Goal: Task Accomplishment & Management: Manage account settings

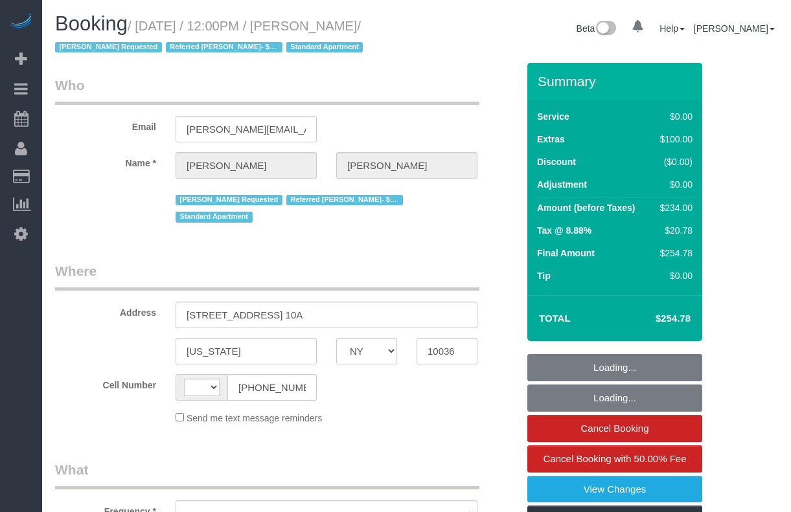
select select "NY"
select select "string:[GEOGRAPHIC_DATA]"
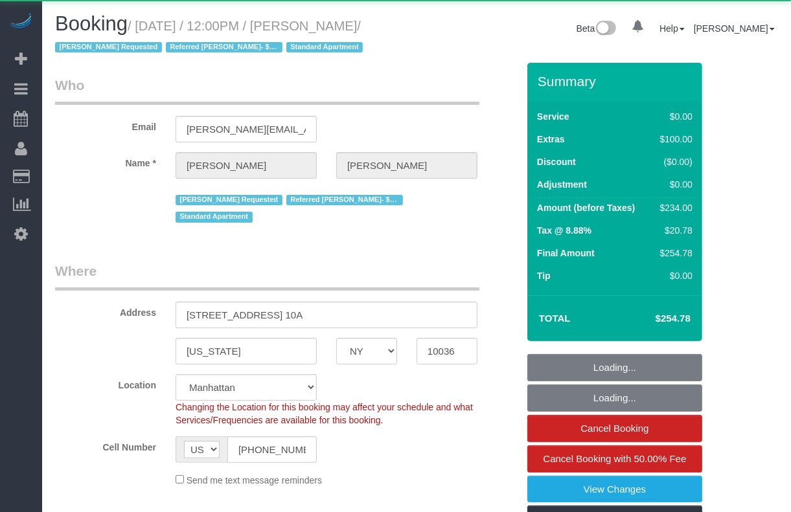
select select "string:stripe-pm_1RqLII4VGloSiKo7etU6jbe5"
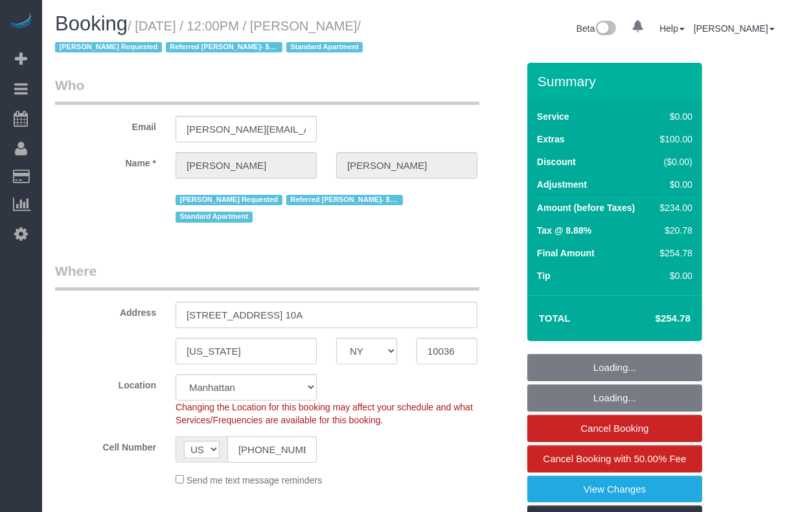
select select "object:974"
select select "number:57"
select select "number:74"
select select "number:15"
select select "number:6"
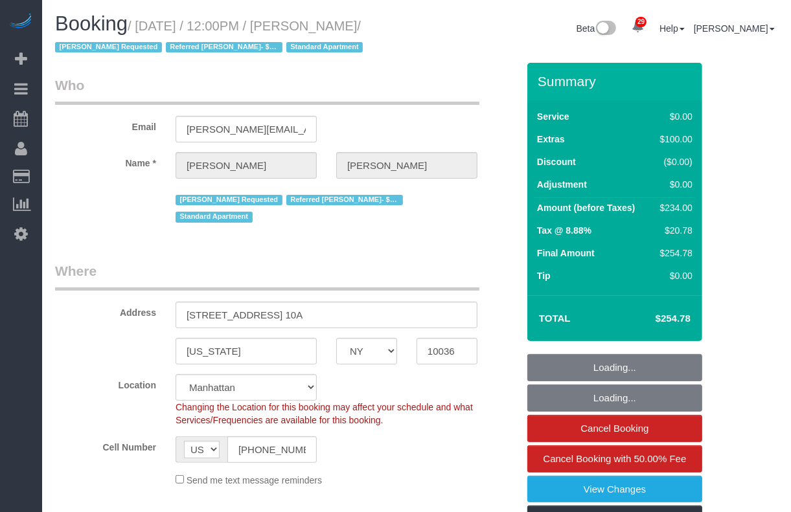
select select "spot1"
select select "1"
drag, startPoint x: 329, startPoint y: 290, endPoint x: 183, endPoint y: 295, distance: 145.8
click at [183, 302] on input "306 West 48th Street, Apt. 10A" at bounding box center [326, 315] width 302 height 27
select select "object:1506"
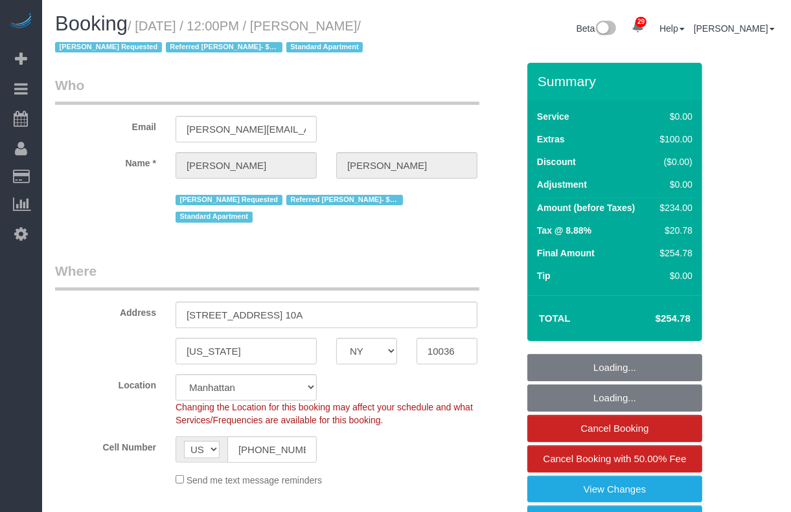
select select "1"
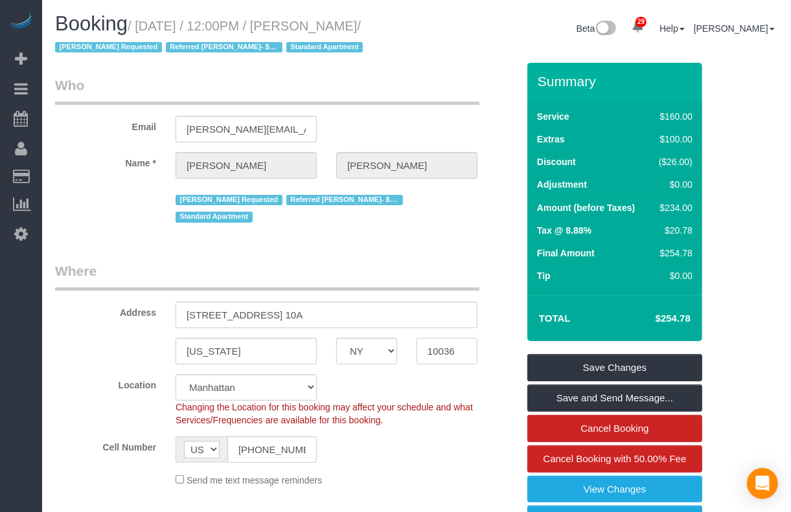
click at [435, 338] on input "10036" at bounding box center [446, 351] width 61 height 27
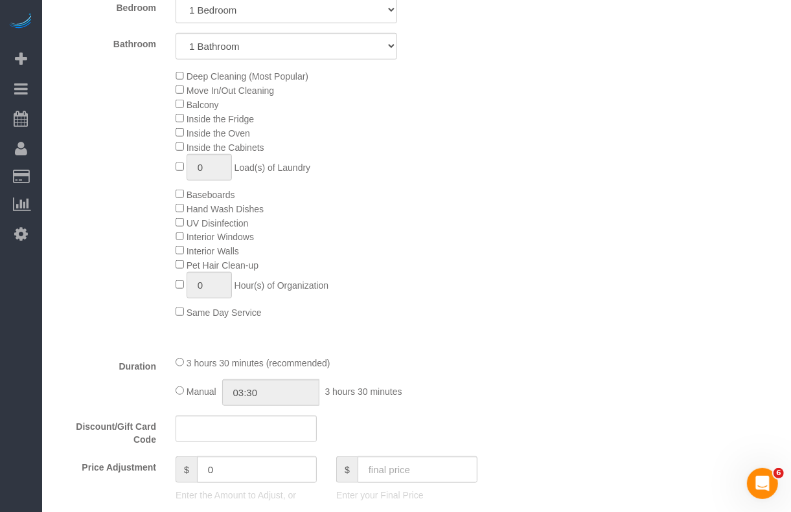
scroll to position [647, 0]
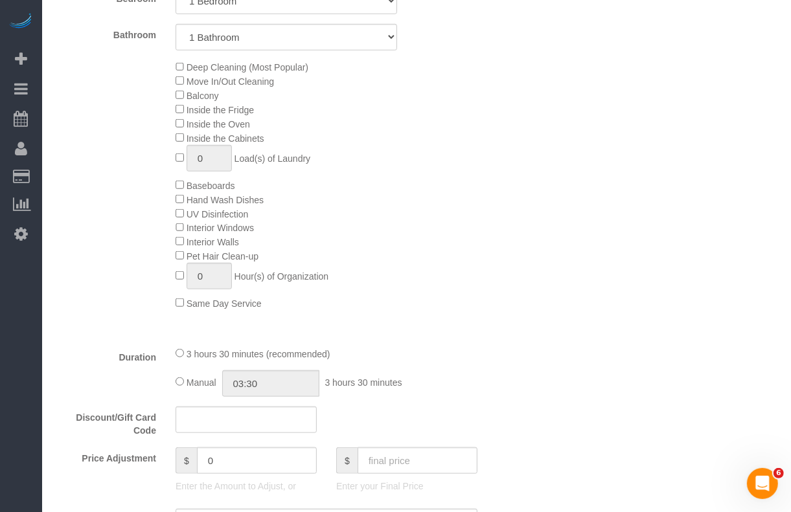
click at [735, 59] on div "Who Email josh.mapes@gmail.com Name * Josh Mapes Latrese Taylor Requested Refer…" at bounding box center [416, 513] width 723 height 2197
click at [716, 209] on div "Who Email josh.mapes@gmail.com Name * Josh Mapes Latrese Taylor Requested Refer…" at bounding box center [416, 513] width 723 height 2197
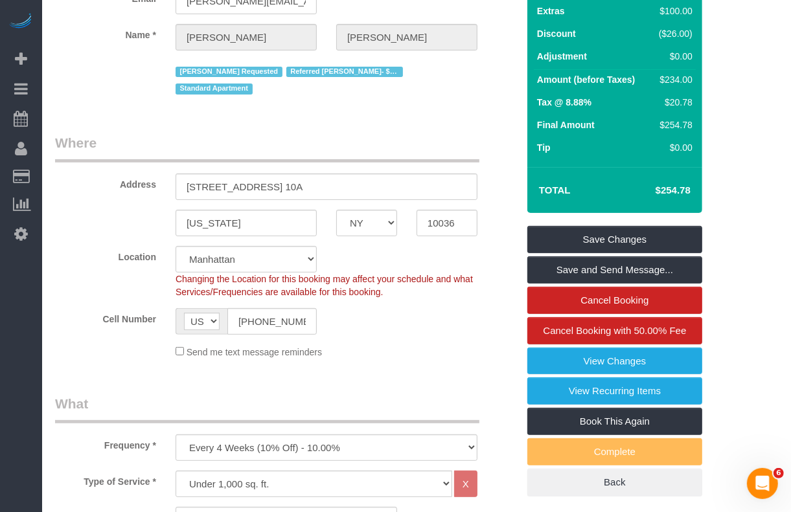
scroll to position [324, 0]
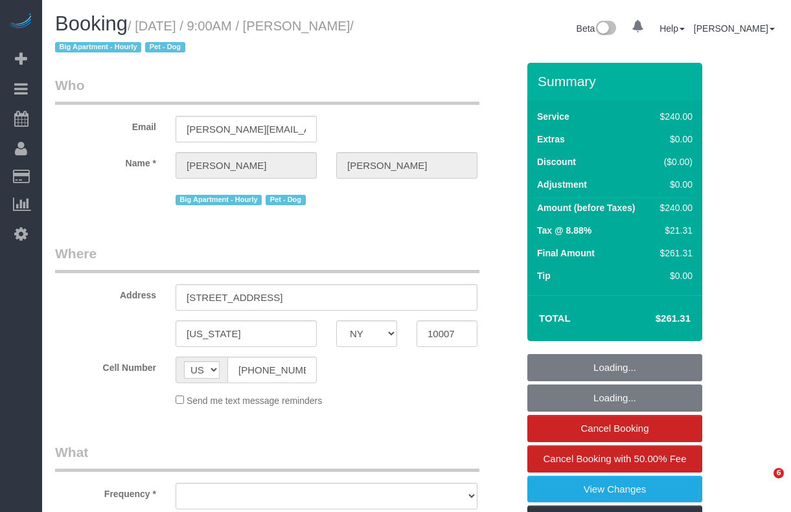
select select "NY"
select select "object:823"
select select "string:stripe-pm_1QdZj74VGloSiKo7nYhfFZc7"
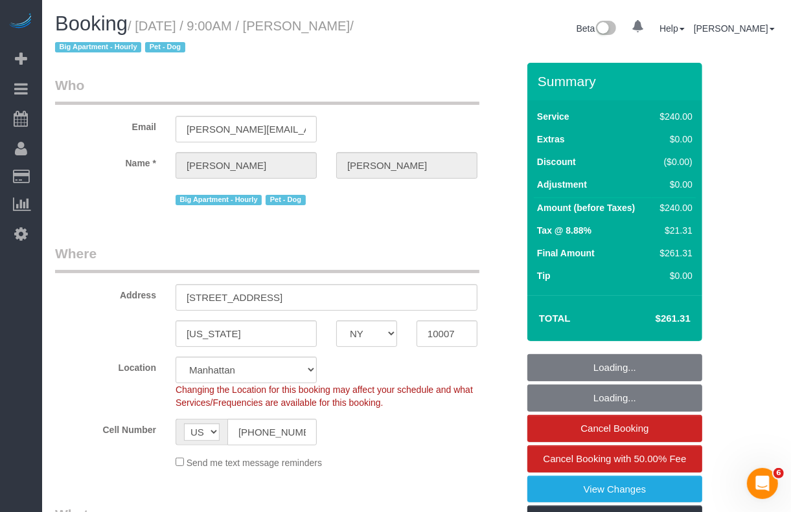
drag, startPoint x: 739, startPoint y: 168, endPoint x: 717, endPoint y: 173, distance: 21.8
select select "number:57"
select select "number:70"
select select "number:13"
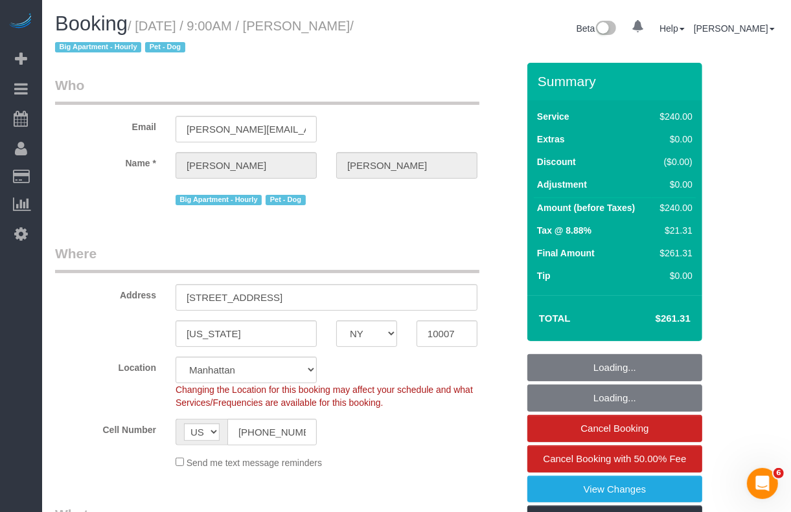
select select "number:5"
select select "object:974"
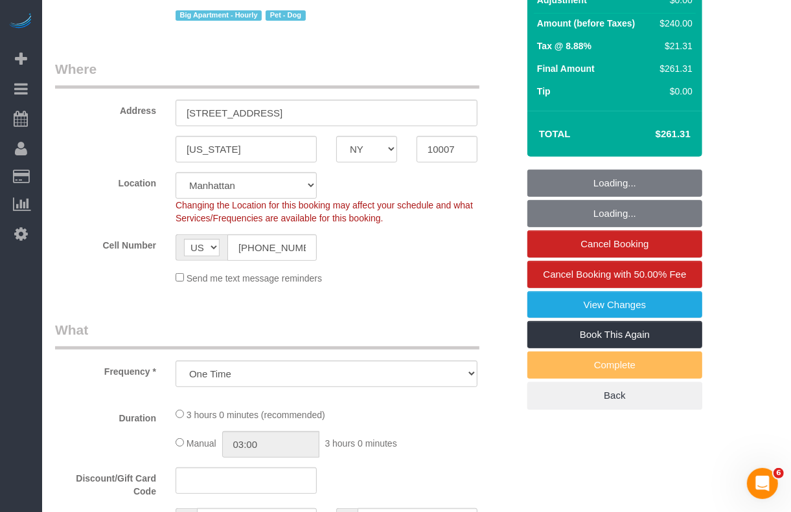
select select "spot1"
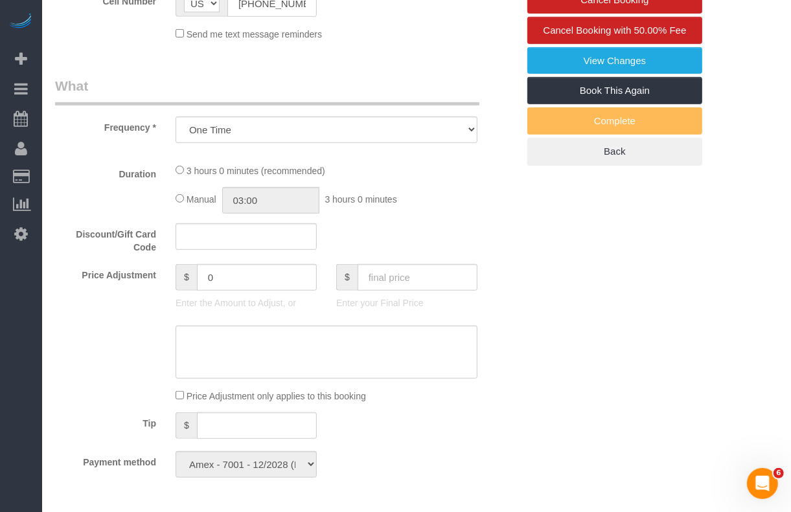
select select "180"
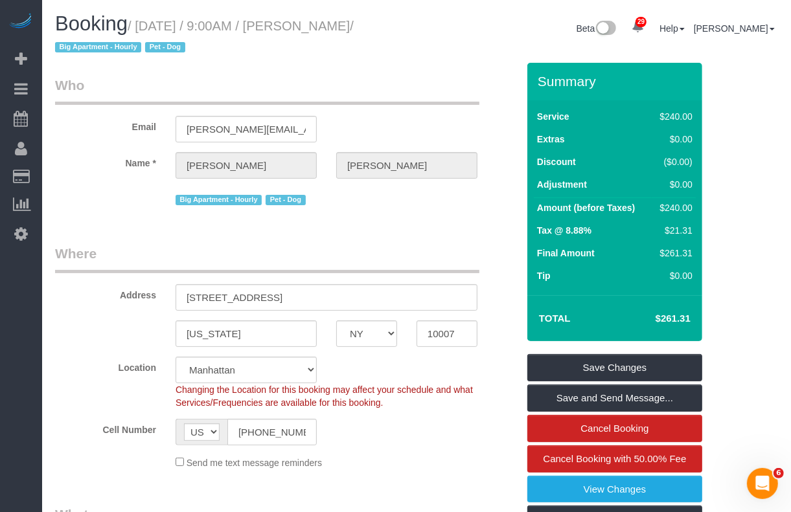
drag, startPoint x: 728, startPoint y: 311, endPoint x: 722, endPoint y: 313, distance: 6.8
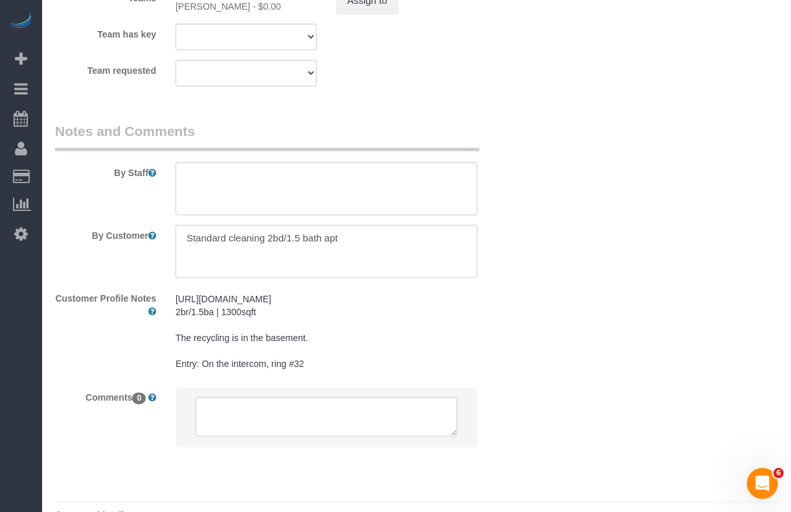
scroll to position [1579, 0]
